Goal: Participate in discussion: Engage in conversation with other users on a specific topic

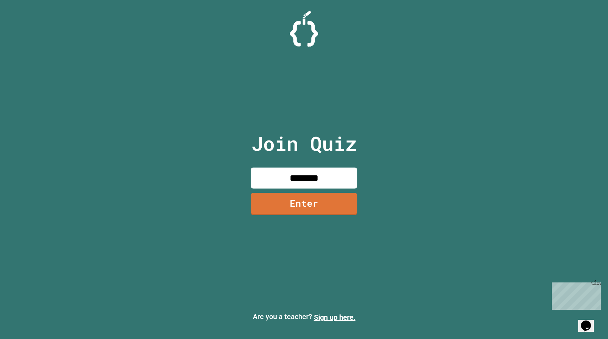
type input "********"
click at [289, 204] on link "Enter" at bounding box center [303, 202] width 103 height 23
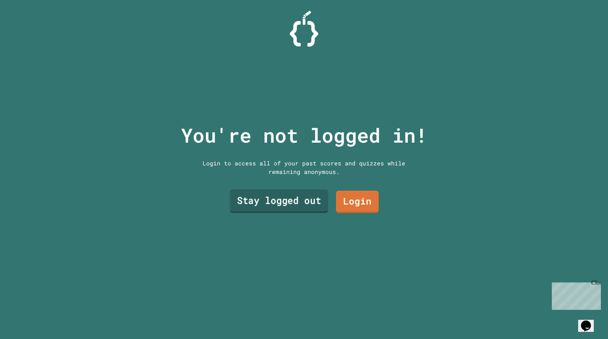
click at [300, 206] on link "Stay logged out" at bounding box center [279, 201] width 98 height 23
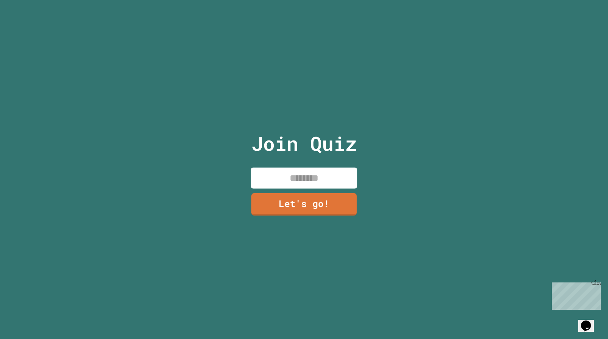
click at [305, 165] on div "Join Quiz Let's go!" at bounding box center [304, 169] width 120 height 339
click at [303, 169] on input at bounding box center [304, 177] width 107 height 21
type input "******"
click at [293, 201] on link "Let's go!" at bounding box center [304, 202] width 97 height 23
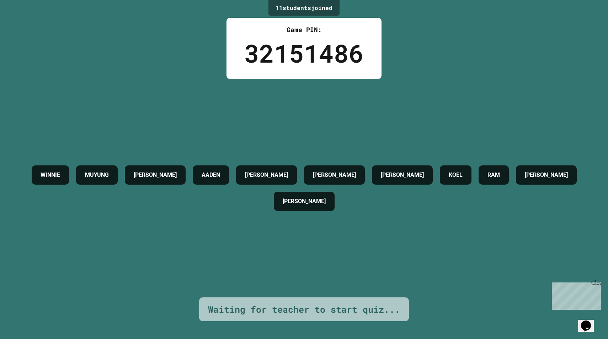
click at [598, 283] on div "Close" at bounding box center [595, 284] width 9 height 9
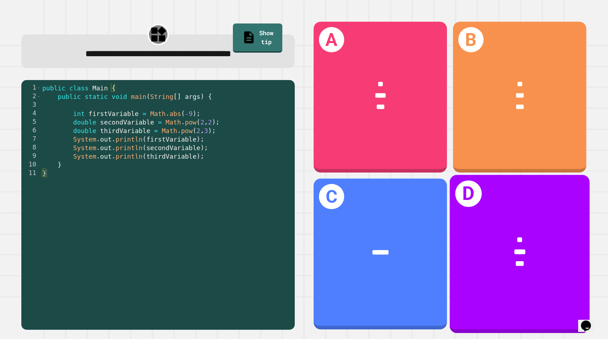
click at [488, 234] on div "*" at bounding box center [519, 240] width 108 height 12
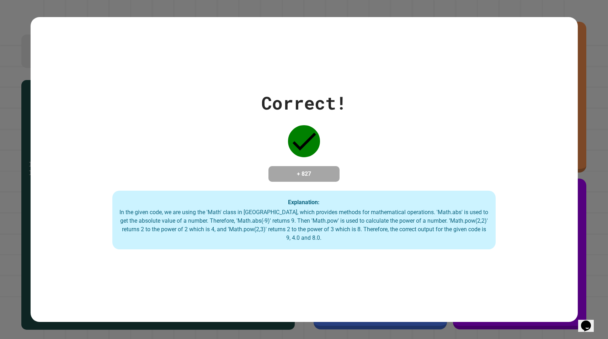
click at [488, 234] on div "In the given code, we are using the 'Math' class in [GEOGRAPHIC_DATA], which pr…" at bounding box center [303, 225] width 369 height 34
click at [477, 162] on div "Correct! + 827 Explanation: In the given code, we are using the 'Math' class in…" at bounding box center [304, 170] width 547 height 160
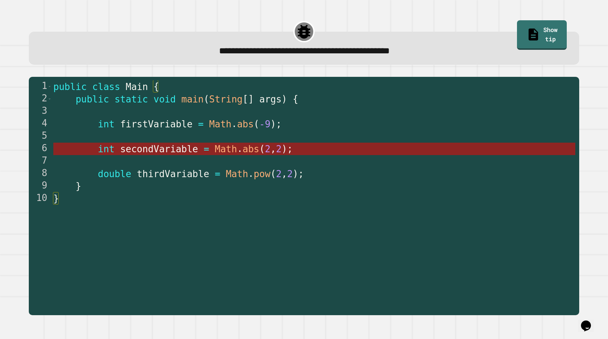
click at [248, 150] on span "abs" at bounding box center [251, 149] width 17 height 11
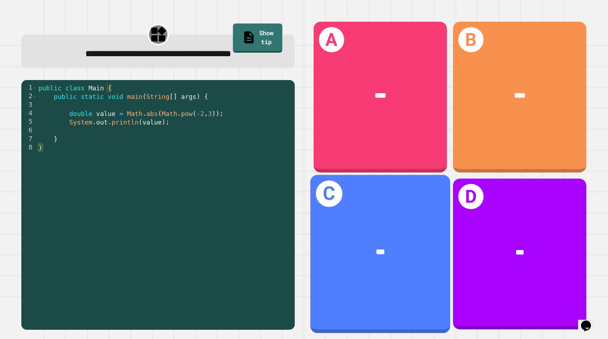
click at [376, 248] on span "***" at bounding box center [380, 251] width 9 height 7
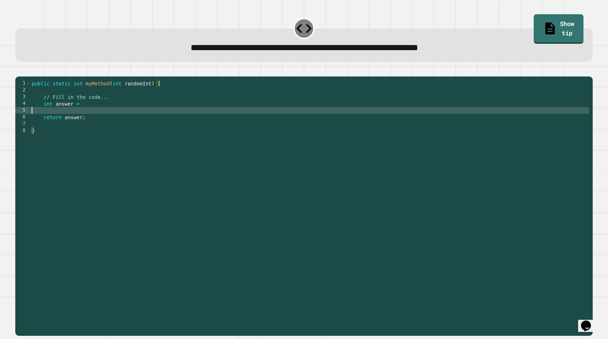
click at [131, 122] on div "public static int myMethod ( int randomInt ) { // Fill in the code... int answe…" at bounding box center [309, 205] width 559 height 250
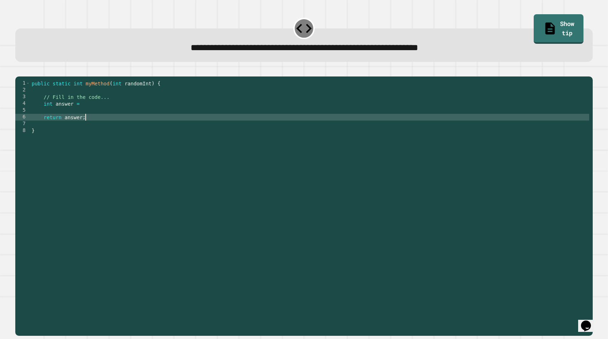
click at [131, 125] on div "public static int myMethod ( int randomInt ) { // Fill in the code... int answe…" at bounding box center [309, 205] width 559 height 250
click at [138, 113] on div "public static int myMethod ( int randomInt ) { // Fill in the code... int answe…" at bounding box center [309, 205] width 559 height 250
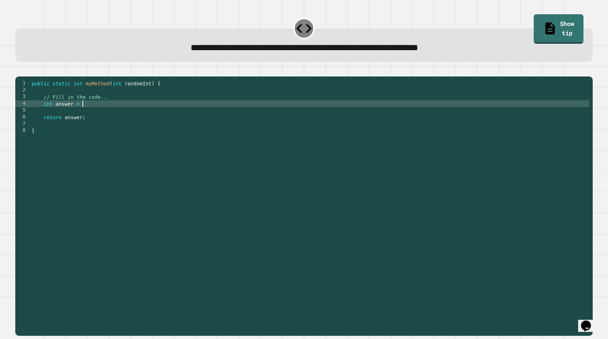
click at [132, 129] on div "public static int myMethod ( int randomInt ) { // Fill in the code... int answe…" at bounding box center [309, 205] width 559 height 250
click at [133, 114] on div "public static int myMethod ( int randomInt ) { // Fill in the code... int answe…" at bounding box center [309, 205] width 559 height 250
type textarea "**********"
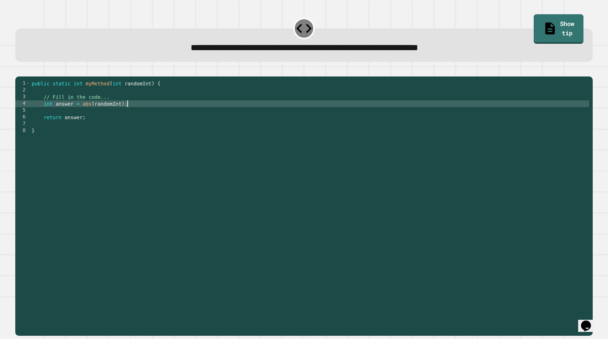
click at [19, 71] on button "button" at bounding box center [19, 71] width 0 height 0
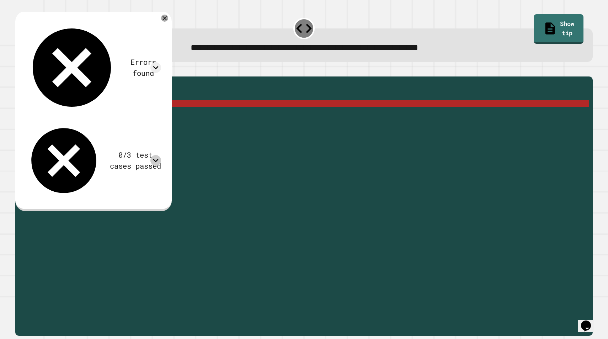
click at [156, 155] on icon at bounding box center [155, 160] width 11 height 11
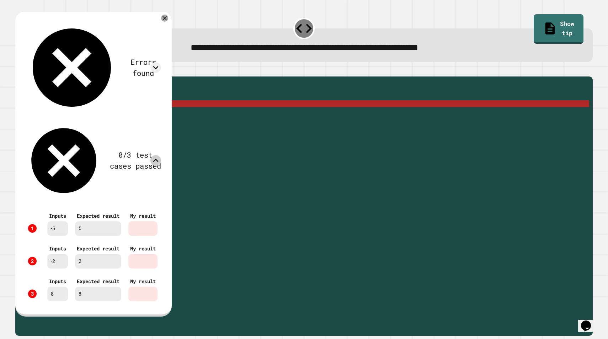
click at [156, 155] on icon at bounding box center [155, 160] width 11 height 11
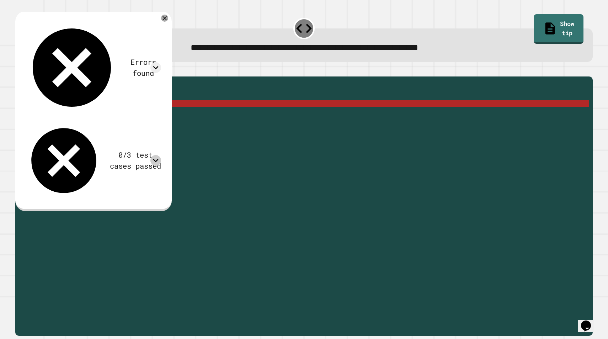
click at [118, 115] on div "public static int myMethod ( int randomInt ) { // Fill in the code... int answe…" at bounding box center [309, 205] width 559 height 250
click at [123, 115] on div "public static int myMethod ( int randomInt ) { // Fill in the code... int answe…" at bounding box center [309, 205] width 559 height 250
click at [158, 54] on div "Errors found /Main.java:4: error: cannot find symbol int answer = abs(randomInt…" at bounding box center [92, 110] width 143 height 186
click at [158, 155] on icon at bounding box center [155, 160] width 11 height 11
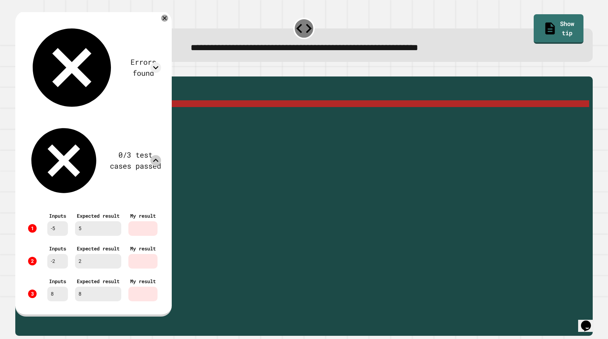
click at [158, 155] on icon at bounding box center [155, 160] width 11 height 11
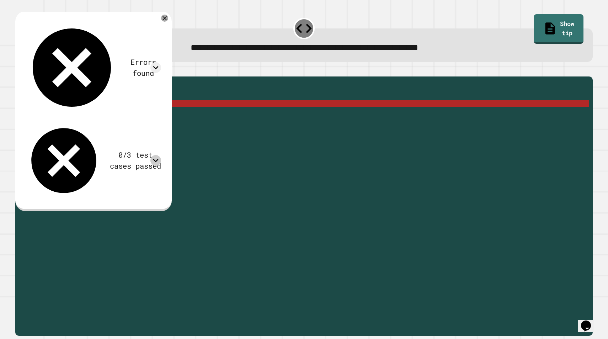
click at [122, 114] on div "public static int myMethod ( int randomInt ) { // Fill in the code... int answe…" at bounding box center [309, 205] width 559 height 250
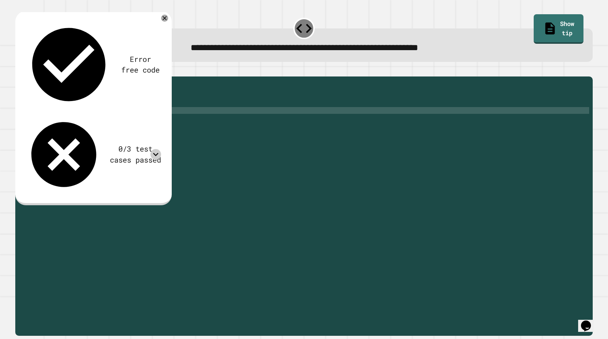
scroll to position [0, 0]
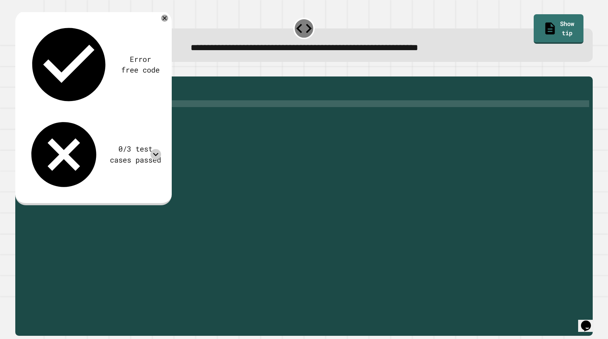
click at [19, 71] on icon "button" at bounding box center [19, 71] width 0 height 0
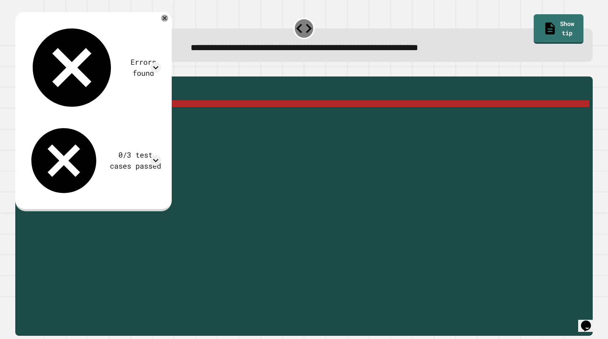
click at [113, 115] on div "public static int myMethod ( int randomInt ) { // Fill in the code... int answe…" at bounding box center [309, 205] width 559 height 250
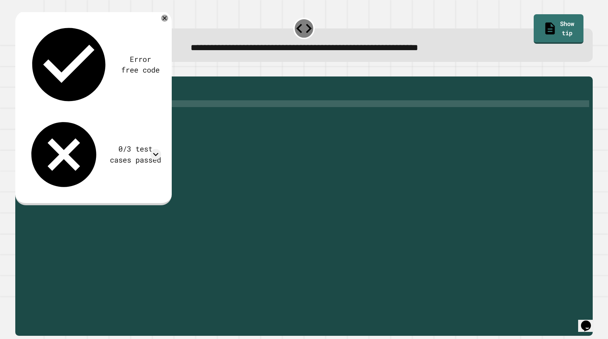
click at [19, 71] on button "button" at bounding box center [19, 71] width 0 height 0
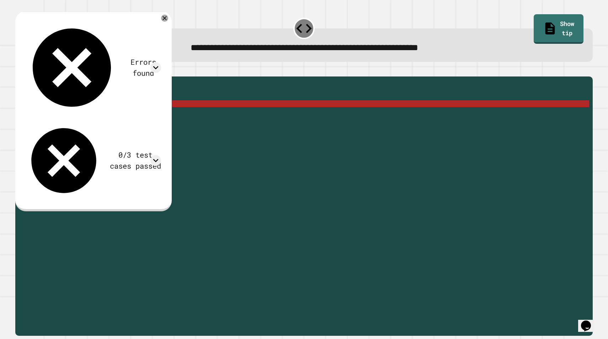
click at [121, 115] on div "public static int myMethod ( int randomInt ) { // Fill in the code... int answe…" at bounding box center [309, 205] width 559 height 250
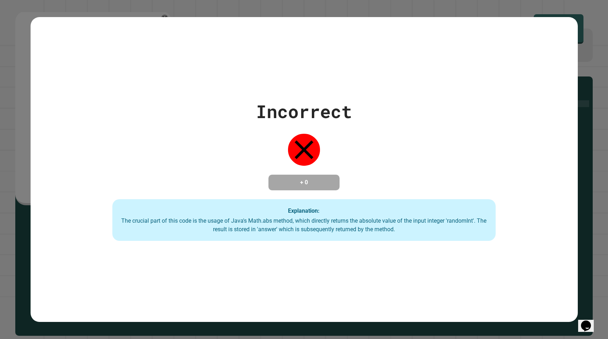
type textarea "**********"
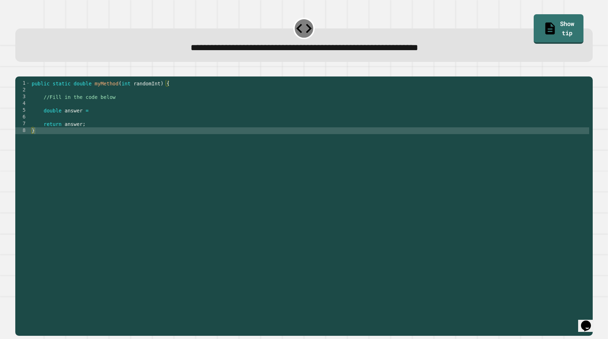
click at [145, 131] on div "public static double myMethod ( int randomInt ) { //Fill in the code below doub…" at bounding box center [309, 205] width 559 height 250
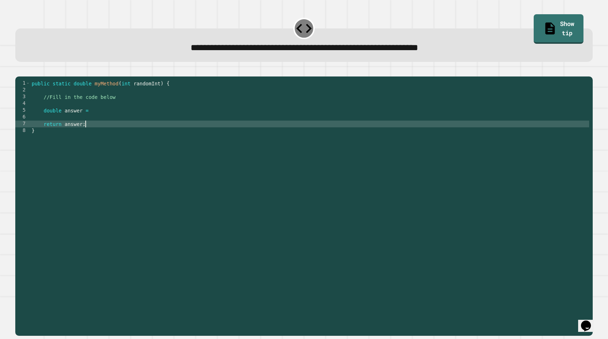
click at [147, 127] on div "public static double myMethod ( int randomInt ) { //Fill in the code below doub…" at bounding box center [309, 205] width 559 height 250
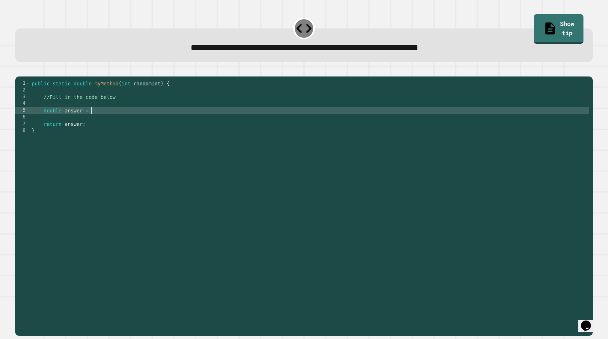
click at [147, 124] on div "public static double myMethod ( int randomInt ) { //Fill in the code below doub…" at bounding box center [309, 205] width 559 height 250
type textarea "**********"
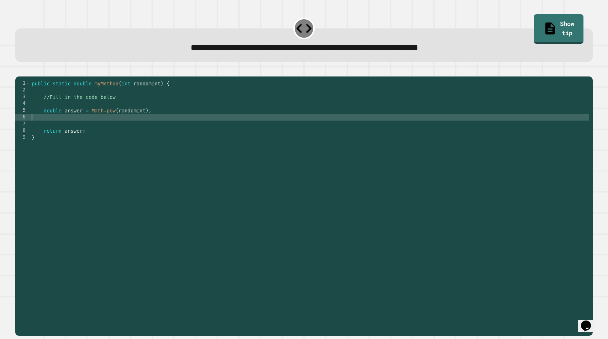
scroll to position [0, 0]
click at [19, 71] on button "button" at bounding box center [19, 71] width 0 height 0
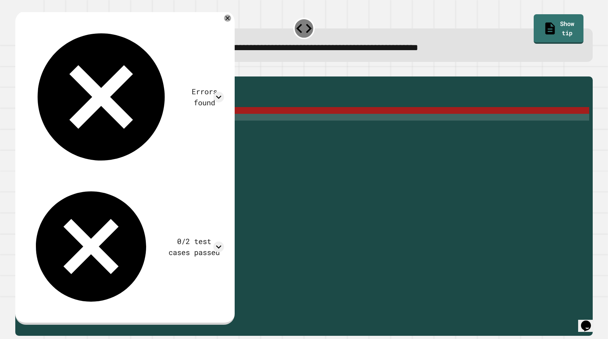
click at [143, 122] on div "public static double myMethod ( int randomInt ) { //Fill in the code below doub…" at bounding box center [309, 205] width 559 height 250
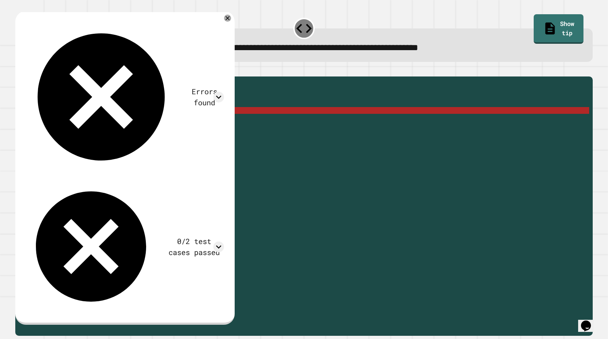
click at [118, 121] on div "public static double myMethod ( int randomInt ) { //Fill in the code below doub…" at bounding box center [309, 205] width 559 height 250
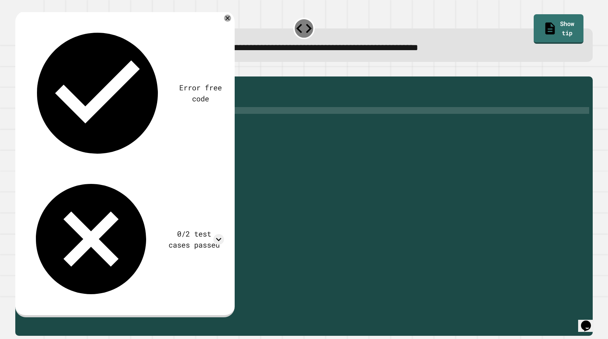
scroll to position [0, 7]
click at [145, 124] on div "public static double myMethod ( int randomInt ) { //Fill in the code below doub…" at bounding box center [309, 205] width 559 height 250
type textarea "**********"
click at [19, 71] on button "button" at bounding box center [19, 71] width 0 height 0
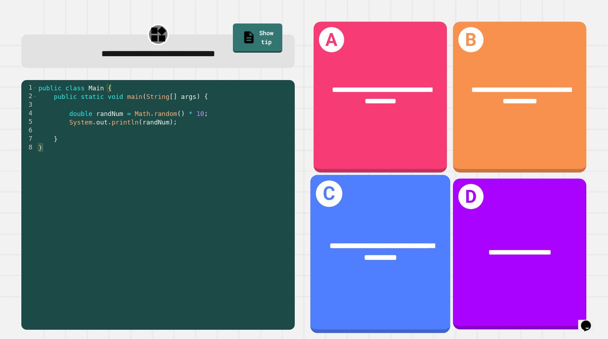
click at [390, 236] on div "**********" at bounding box center [380, 251] width 140 height 55
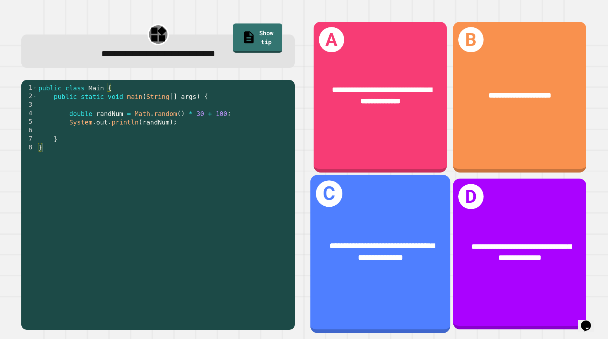
click at [392, 219] on div "**********" at bounding box center [380, 254] width 140 height 158
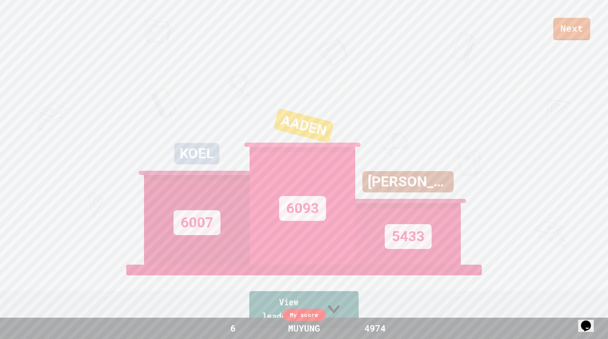
click at [346, 314] on icon at bounding box center [334, 309] width 24 height 28
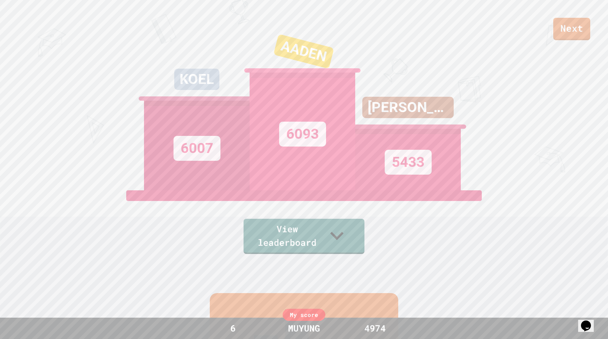
scroll to position [0, 0]
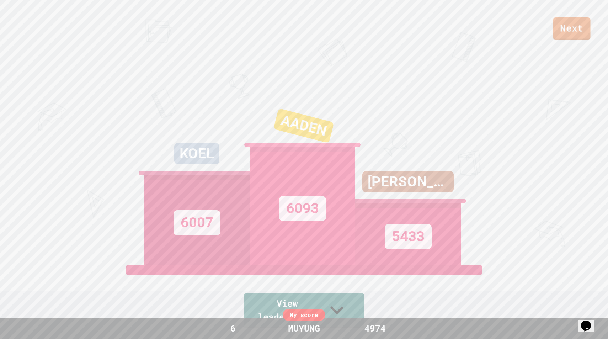
click at [565, 33] on link "Next" at bounding box center [571, 28] width 37 height 23
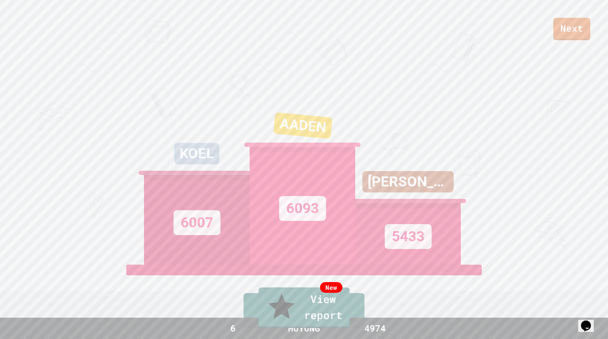
click at [336, 318] on link "New View report" at bounding box center [304, 307] width 90 height 43
